Goal: Information Seeking & Learning: Learn about a topic

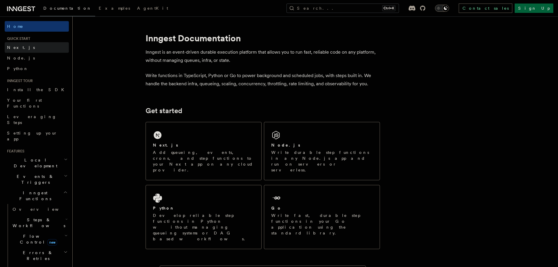
click at [24, 48] on link "Next.js" at bounding box center [37, 47] width 64 height 11
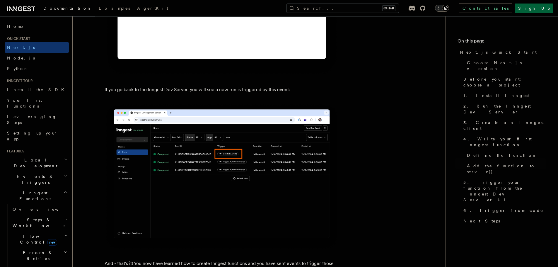
scroll to position [3515, 0]
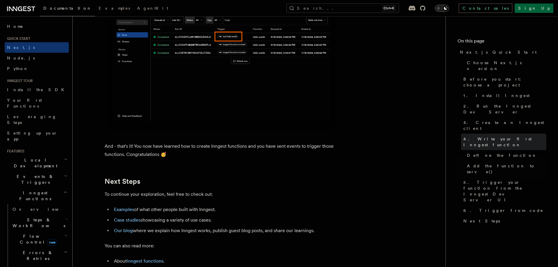
click at [470, 136] on span "4. Write your first Inngest function" at bounding box center [504, 142] width 83 height 12
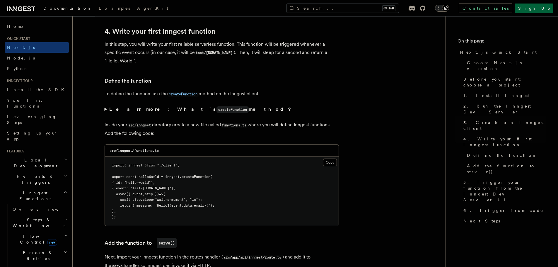
scroll to position [941, 0]
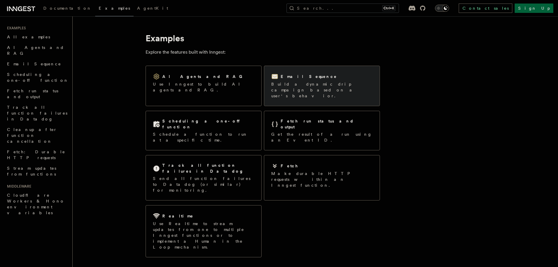
scroll to position [105, 0]
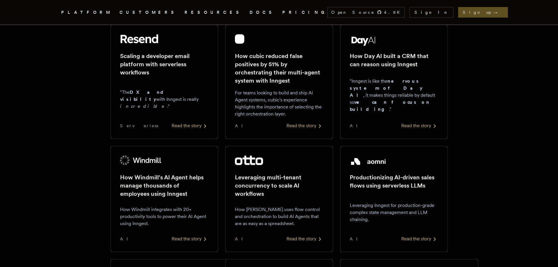
scroll to position [351, 0]
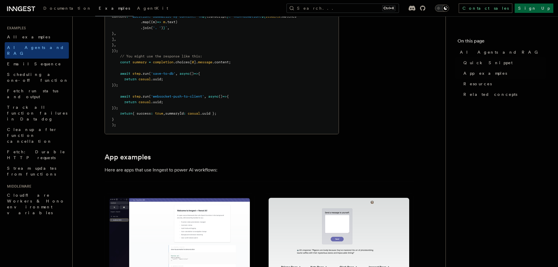
scroll to position [351, 0]
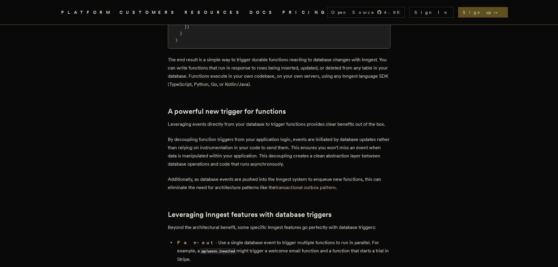
scroll to position [820, 0]
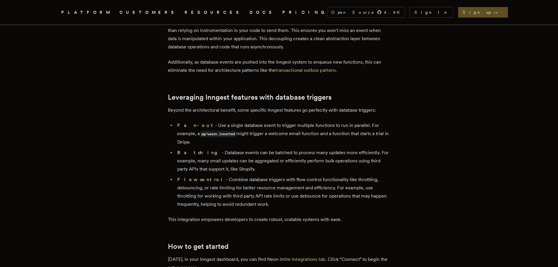
drag, startPoint x: 445, startPoint y: 176, endPoint x: 447, endPoint y: 179, distance: 3.8
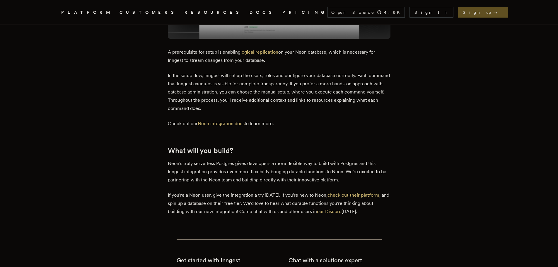
scroll to position [1172, 0]
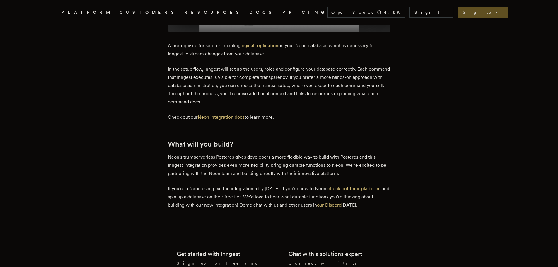
click at [233, 114] on link "Neon integration docs" at bounding box center [221, 117] width 47 height 6
